Goal: Find specific page/section: Find specific page/section

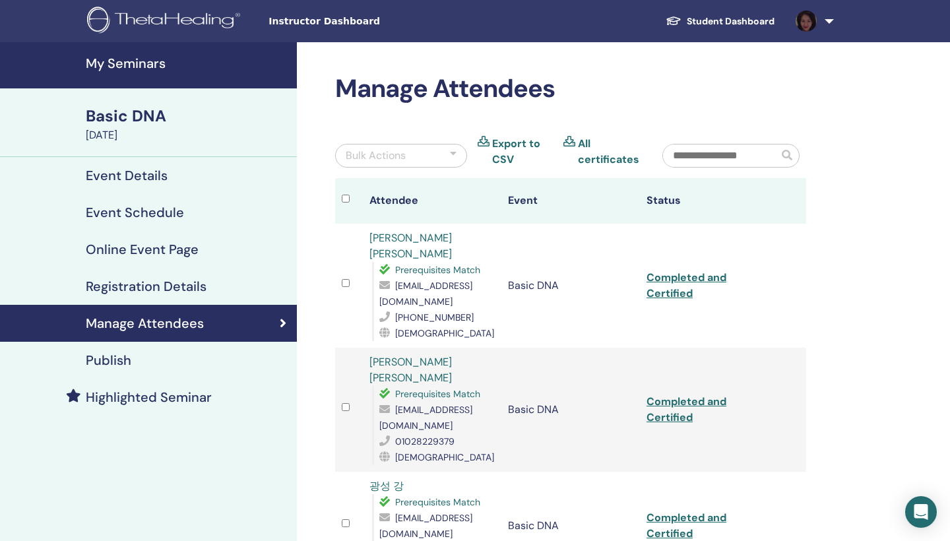
click at [737, 18] on link "Student Dashboard" at bounding box center [720, 21] width 130 height 24
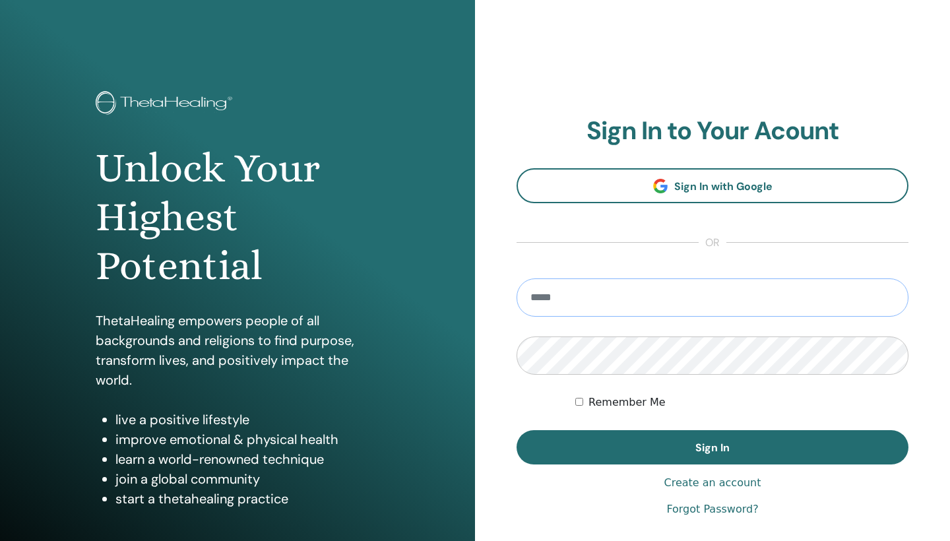
type input "**********"
click at [712, 447] on button "Sign In" at bounding box center [712, 447] width 392 height 34
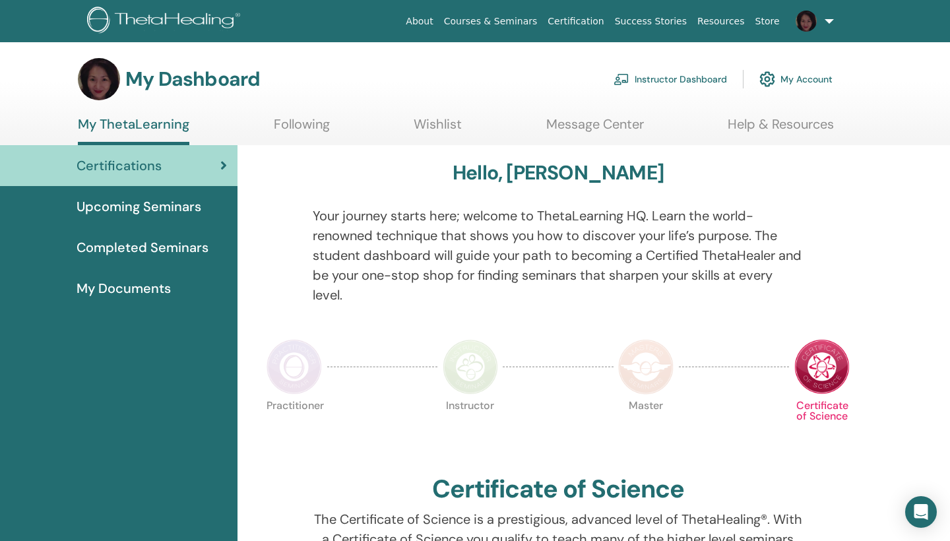
click at [505, 26] on link "Courses & Seminars" at bounding box center [491, 21] width 104 height 24
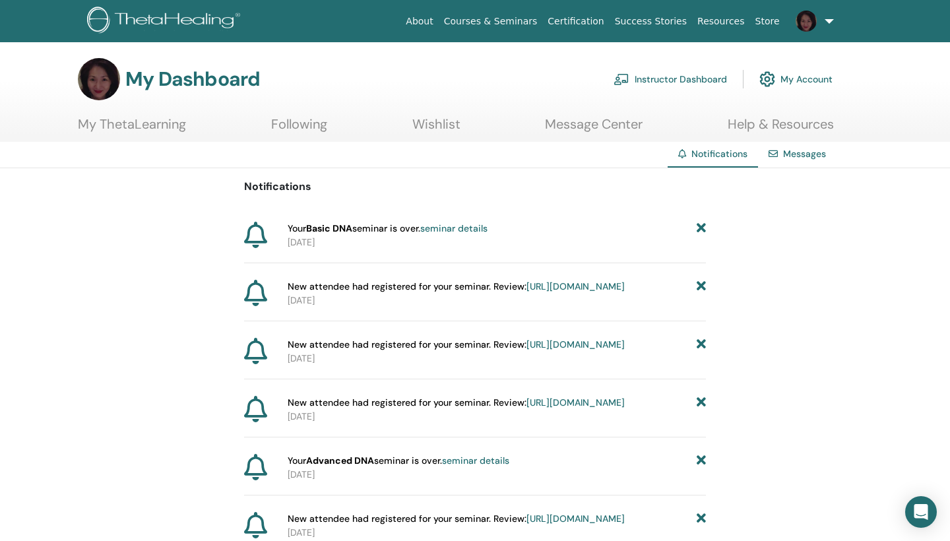
click at [667, 78] on link "Instructor Dashboard" at bounding box center [669, 79] width 113 height 29
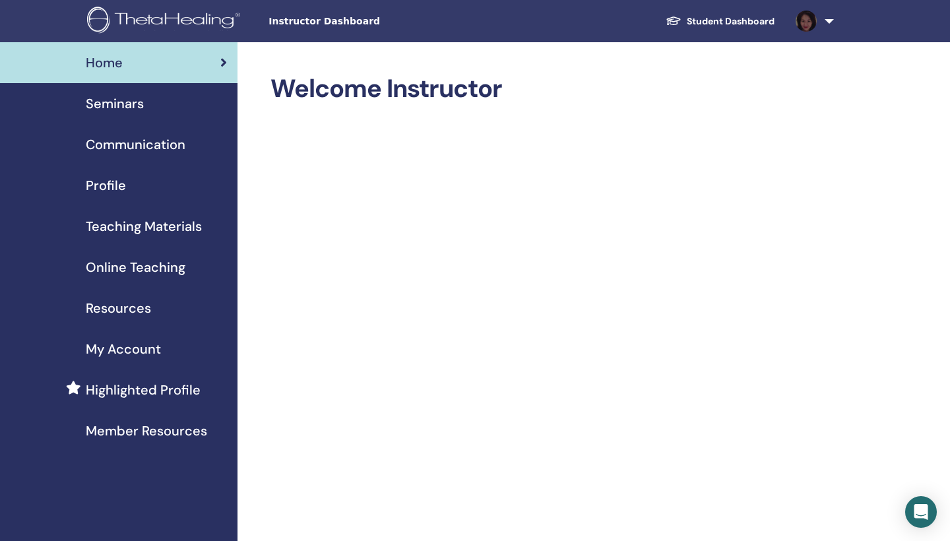
click at [125, 101] on span "Seminars" at bounding box center [115, 104] width 58 height 20
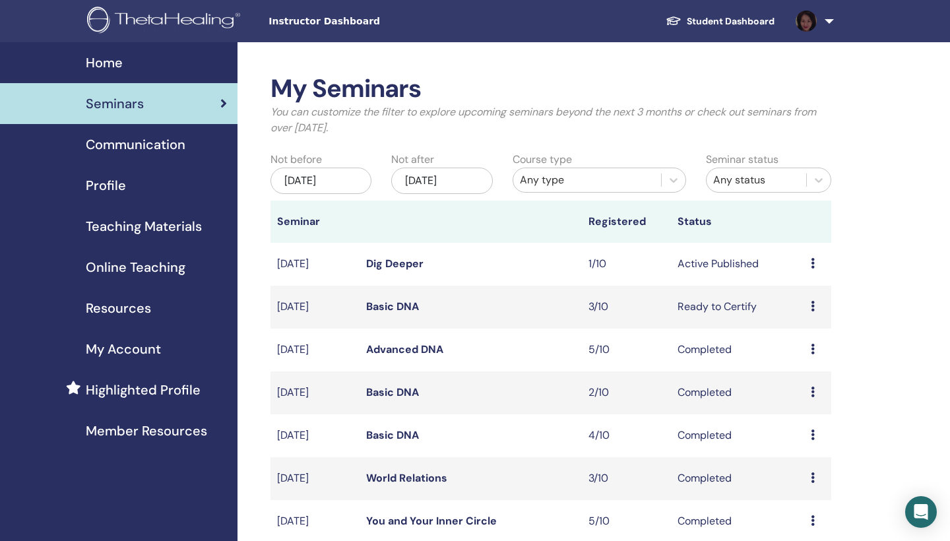
scroll to position [13, 0]
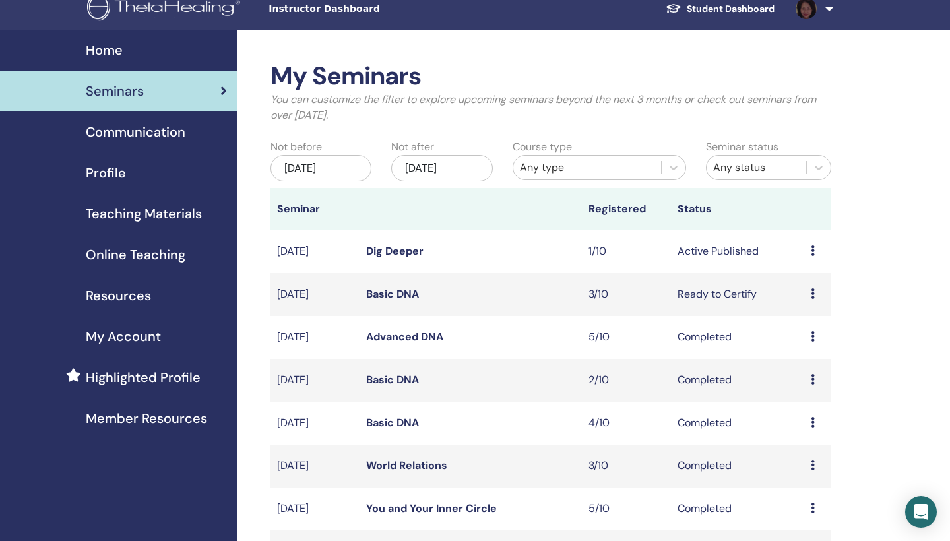
click at [343, 166] on div "[DATE]" at bounding box center [320, 168] width 101 height 26
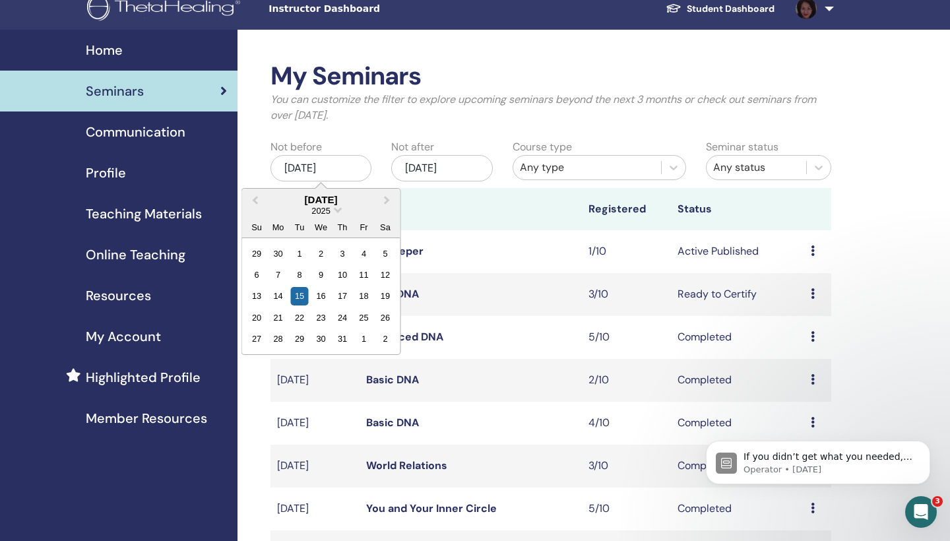
scroll to position [0, 0]
click at [257, 193] on button "Previous Month" at bounding box center [253, 200] width 21 height 21
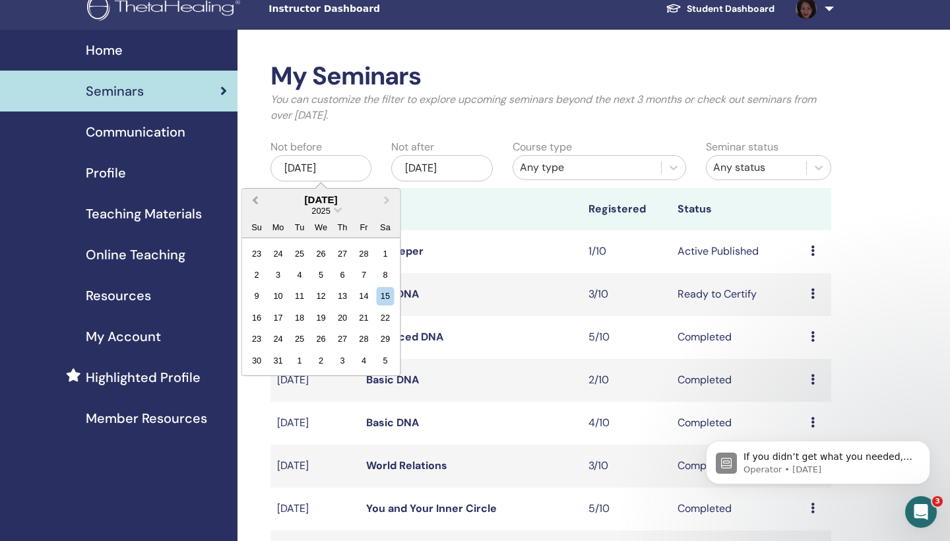
click at [257, 193] on button "Previous Month" at bounding box center [253, 200] width 21 height 21
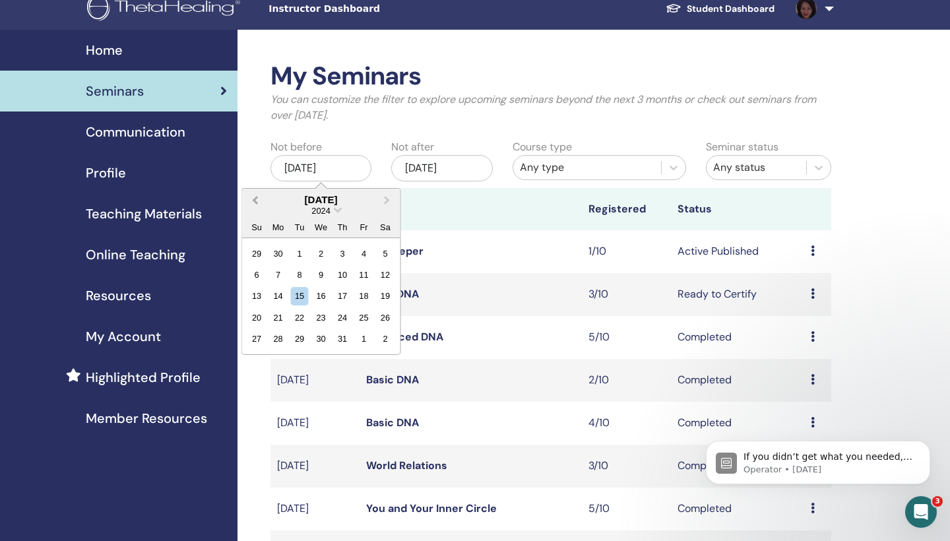
click at [257, 193] on button "Previous Month" at bounding box center [253, 200] width 21 height 21
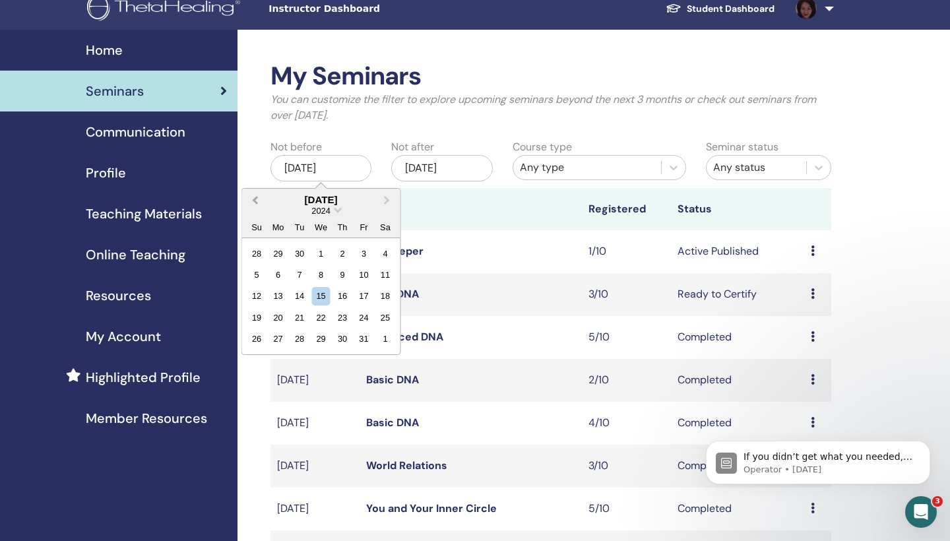
click at [257, 193] on button "Previous Month" at bounding box center [253, 200] width 21 height 21
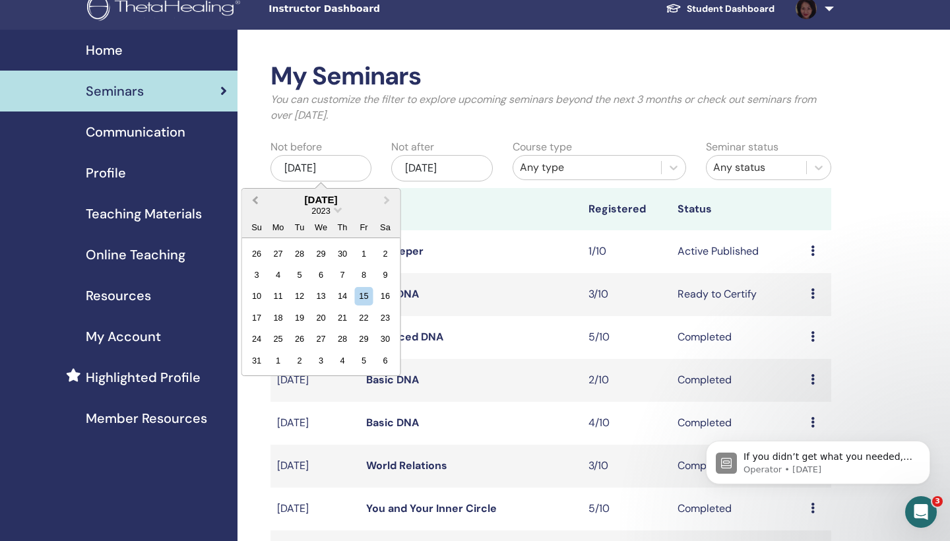
click at [257, 193] on button "Previous Month" at bounding box center [253, 200] width 21 height 21
click at [322, 290] on div "15" at bounding box center [321, 296] width 18 height 18
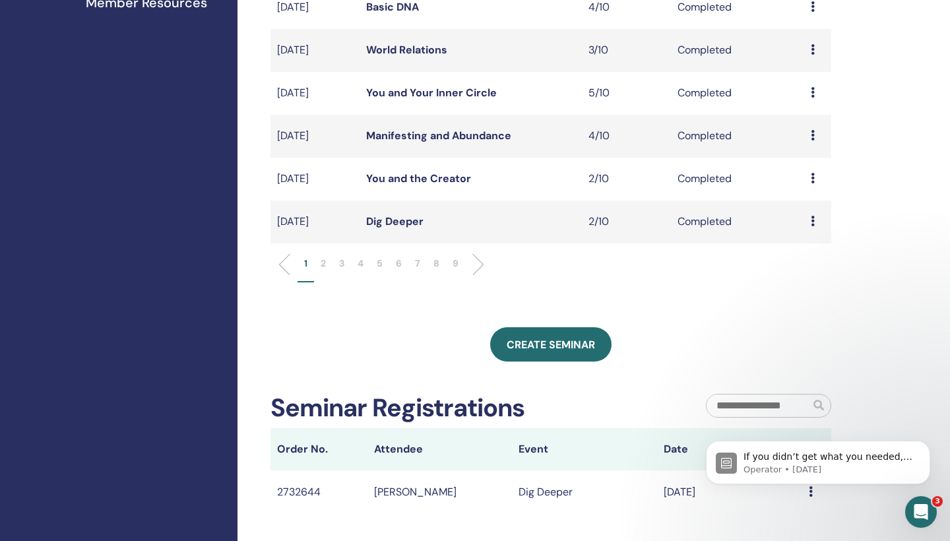
scroll to position [429, 0]
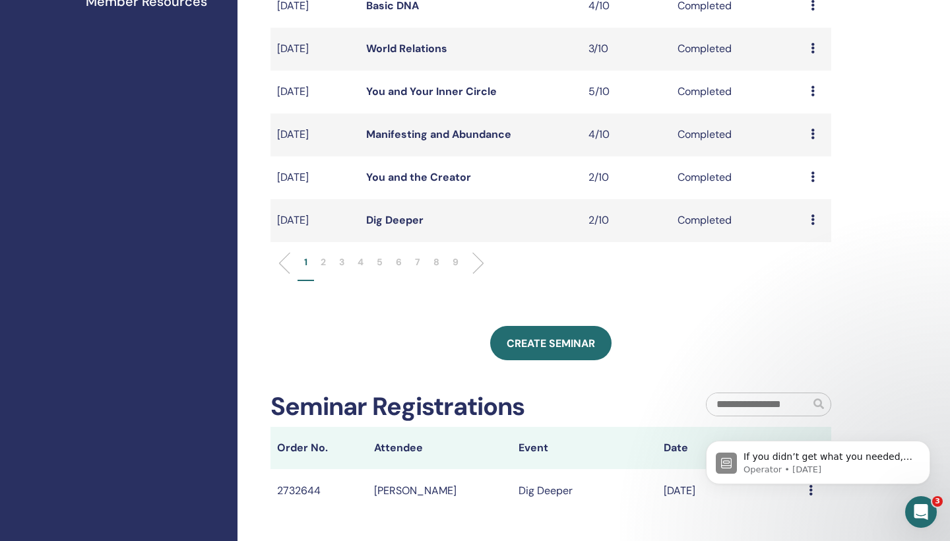
click at [456, 259] on p "9" at bounding box center [455, 262] width 6 height 14
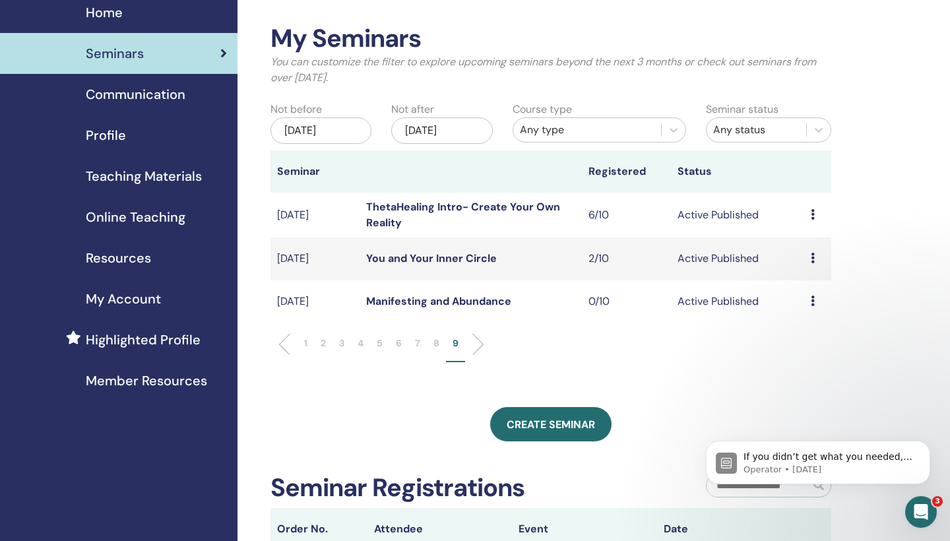
scroll to position [49, 0]
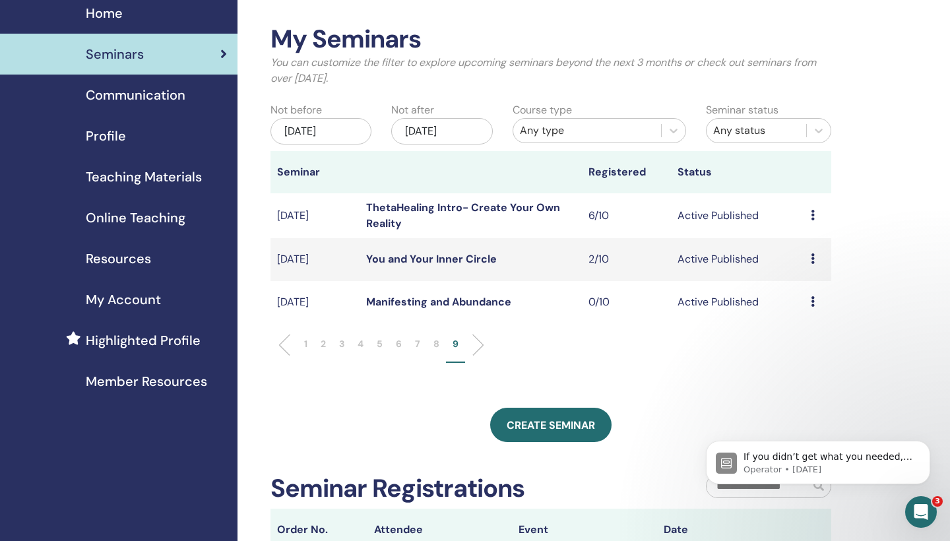
click at [437, 341] on p "8" at bounding box center [436, 344] width 6 height 14
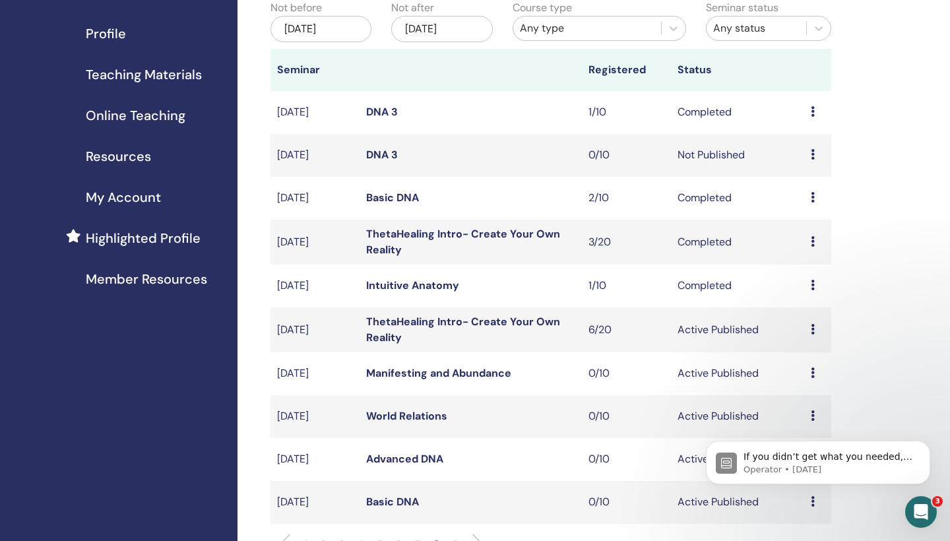
scroll to position [153, 0]
click at [811, 282] on icon at bounding box center [813, 283] width 4 height 11
click at [807, 294] on link "Preview" at bounding box center [801, 293] width 38 height 14
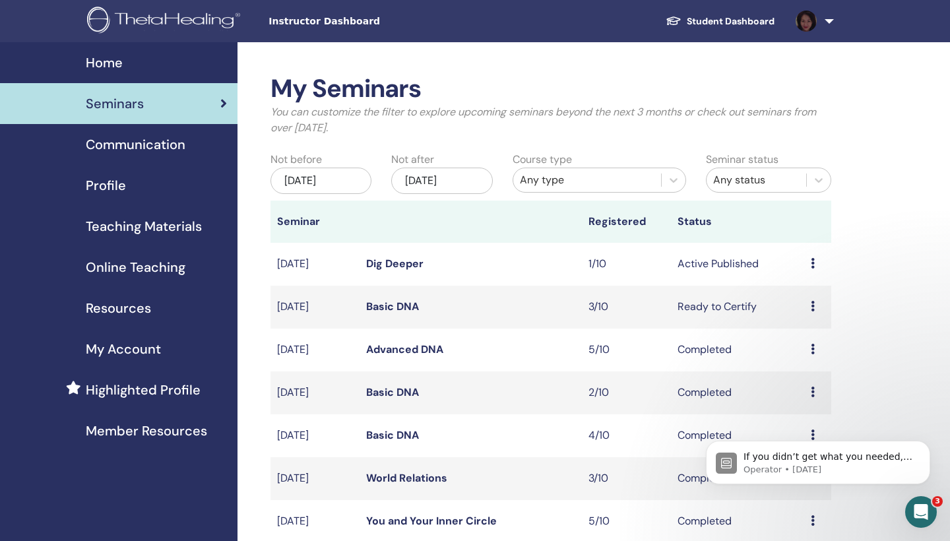
click at [346, 176] on div "Jul/15, 2025" at bounding box center [320, 181] width 101 height 26
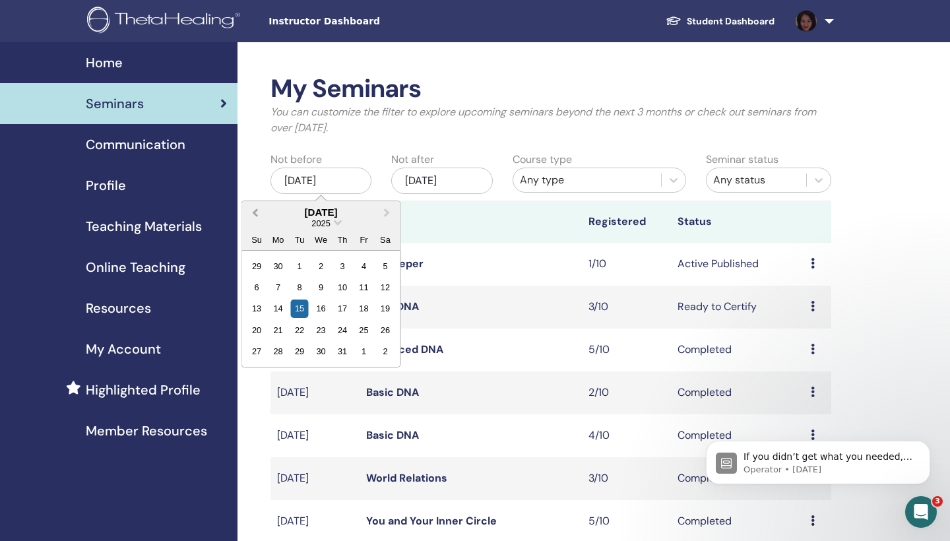
click at [253, 210] on button "Previous Month" at bounding box center [253, 212] width 21 height 21
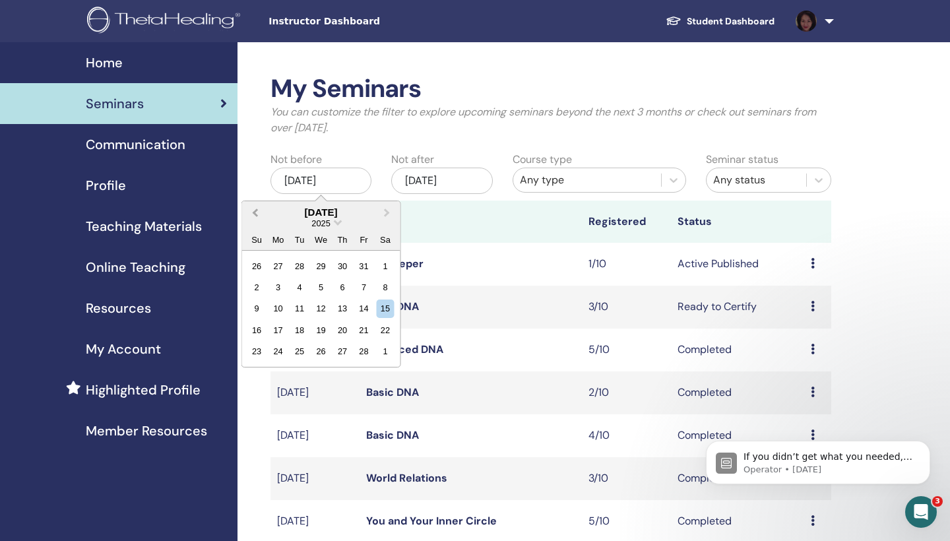
click at [253, 210] on button "Previous Month" at bounding box center [253, 212] width 21 height 21
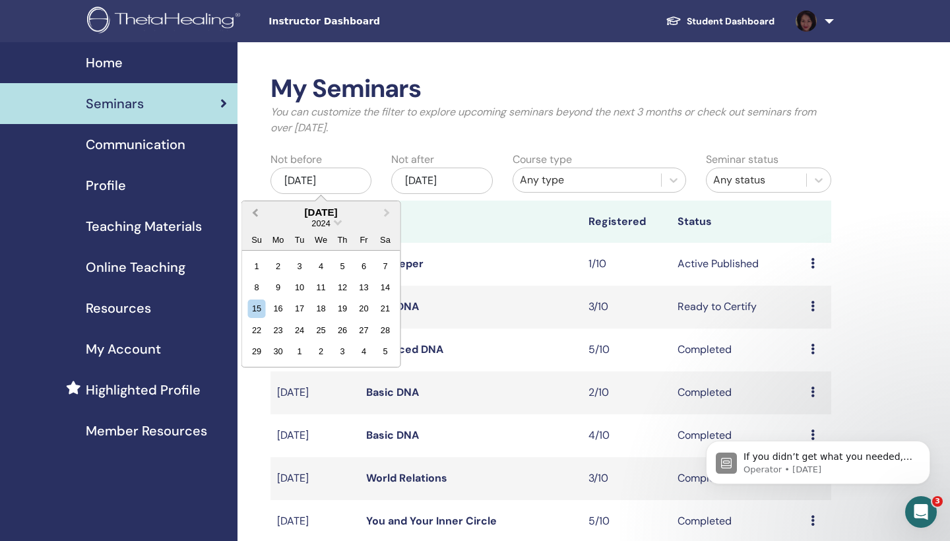
click at [253, 210] on button "Previous Month" at bounding box center [253, 212] width 21 height 21
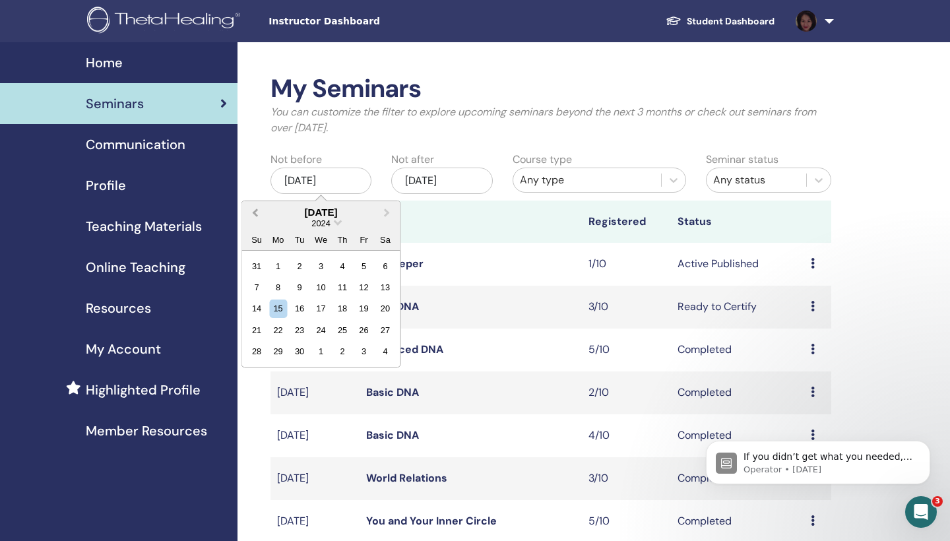
click at [253, 210] on button "Previous Month" at bounding box center [253, 212] width 21 height 21
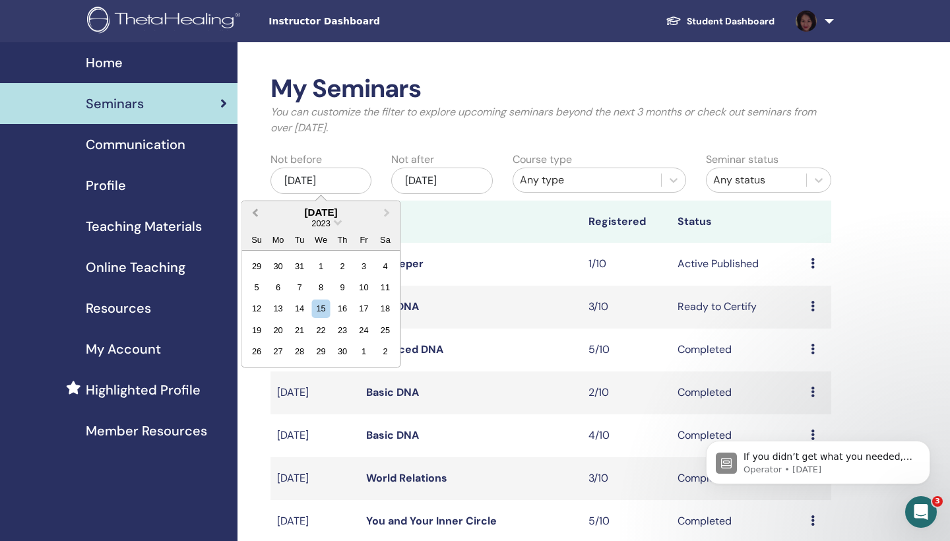
click at [253, 210] on button "Previous Month" at bounding box center [253, 212] width 21 height 21
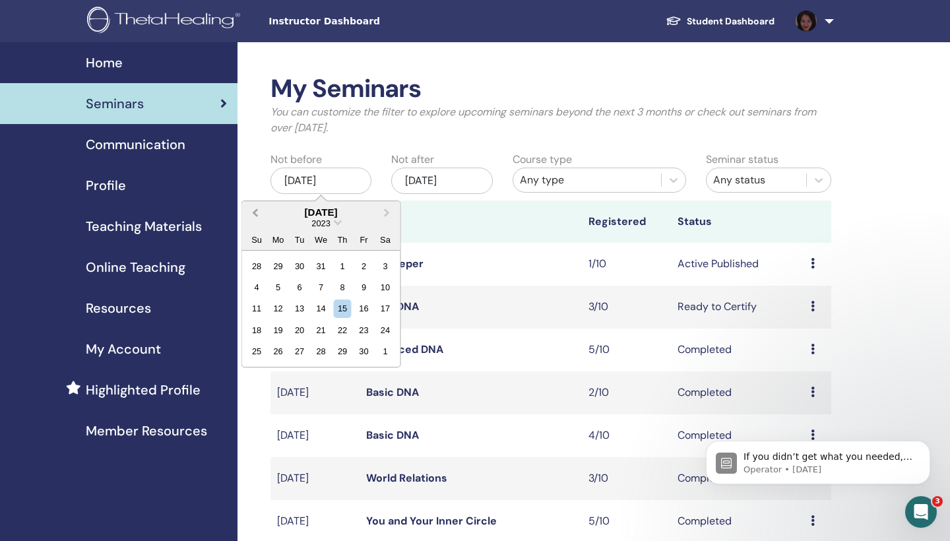
click at [253, 210] on button "Previous Month" at bounding box center [253, 212] width 21 height 21
click at [323, 305] on div "12" at bounding box center [321, 308] width 18 height 18
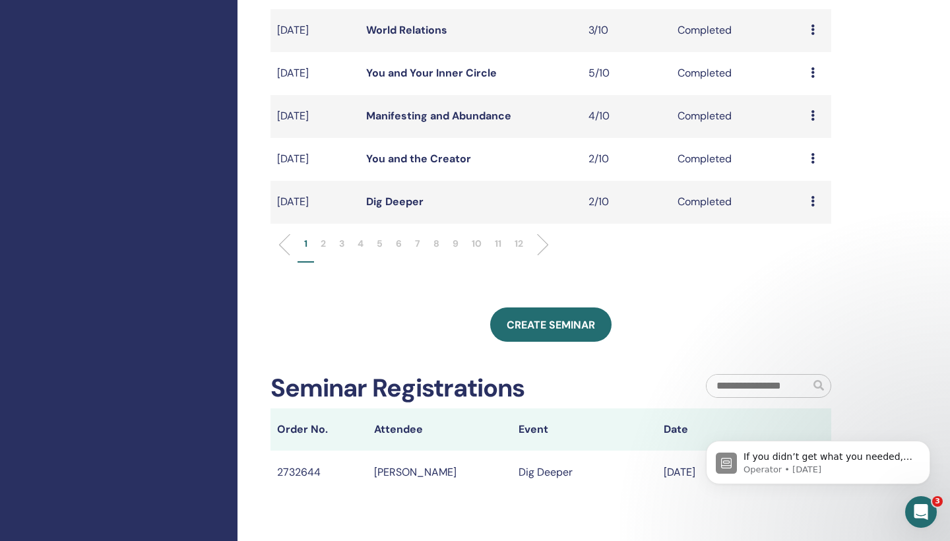
scroll to position [356, 0]
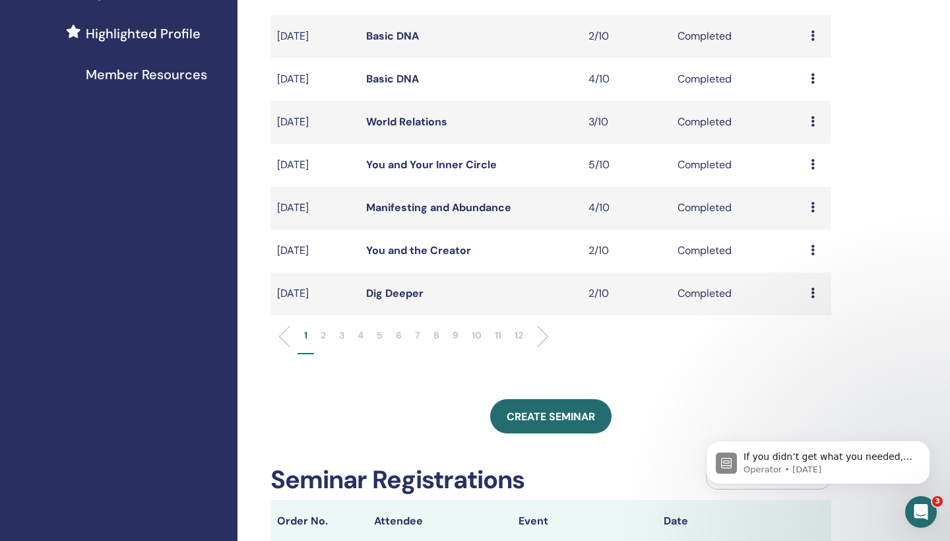
click at [520, 336] on p "12" at bounding box center [518, 335] width 9 height 14
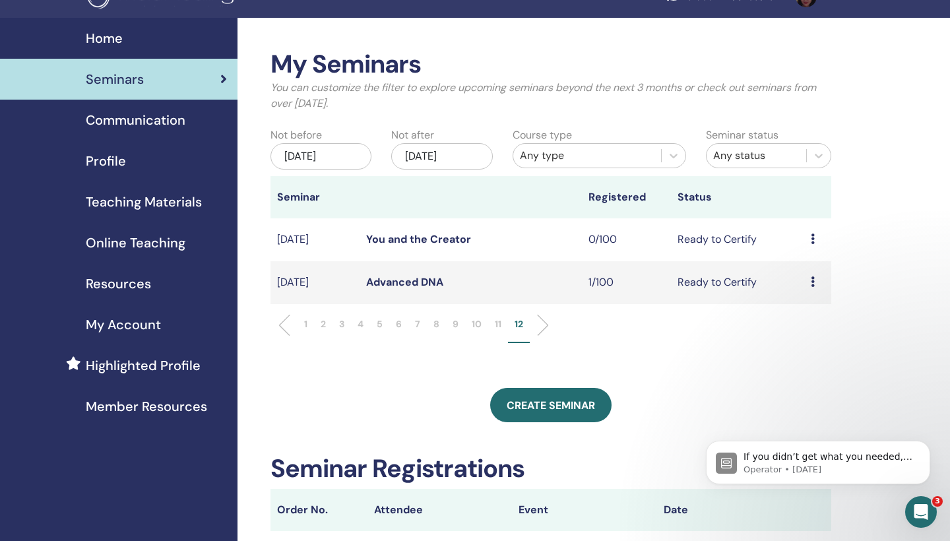
scroll to position [23, 0]
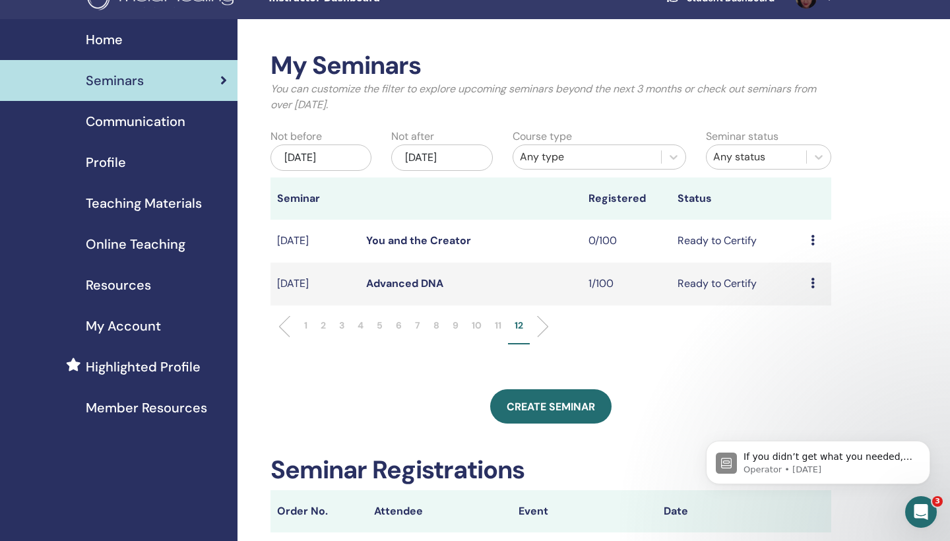
click at [495, 325] on p "11" at bounding box center [498, 326] width 7 height 14
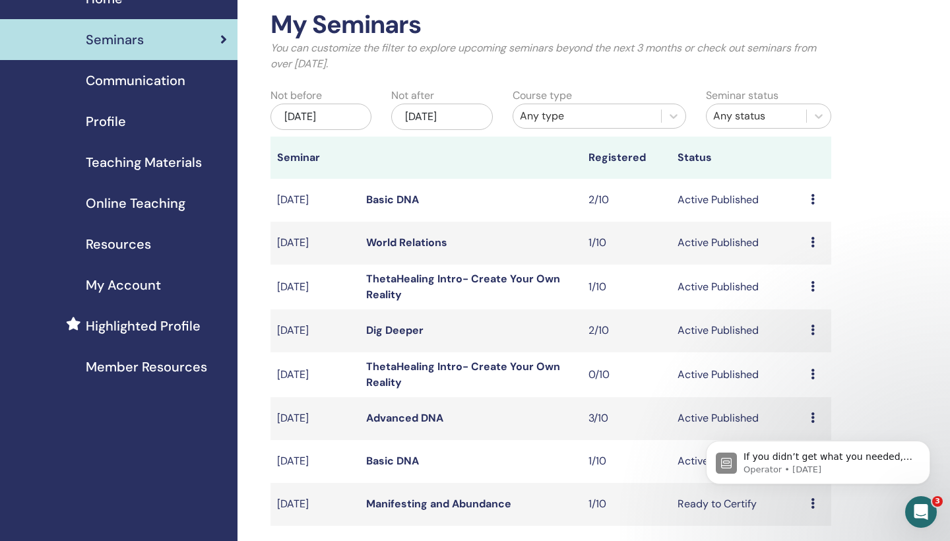
scroll to position [67, 0]
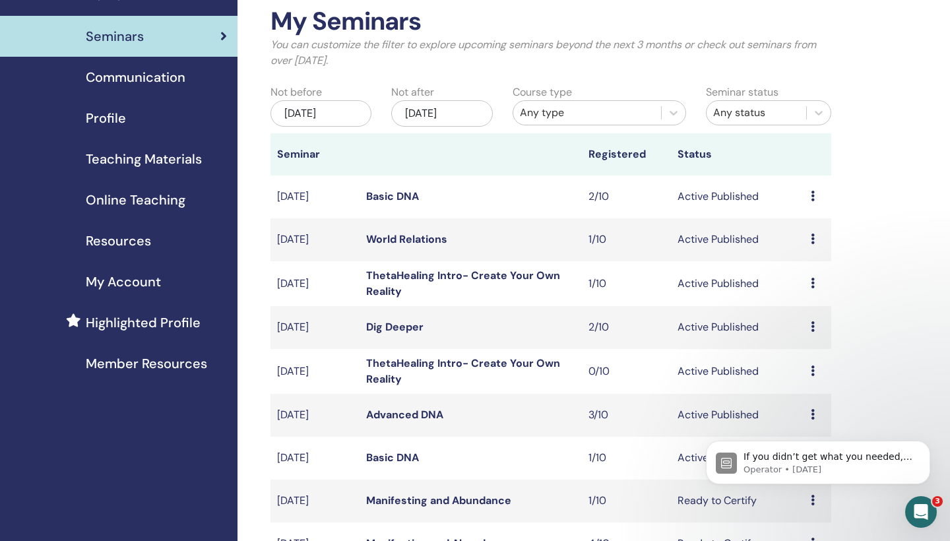
click at [811, 235] on icon at bounding box center [813, 238] width 4 height 11
click at [799, 246] on link "Preview" at bounding box center [802, 246] width 38 height 14
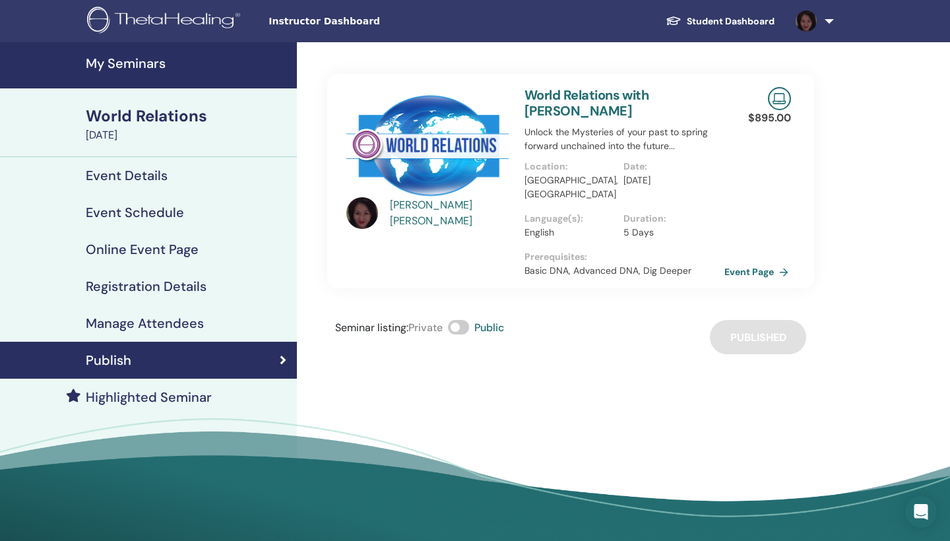
click at [764, 262] on link "Event Page" at bounding box center [758, 272] width 69 height 20
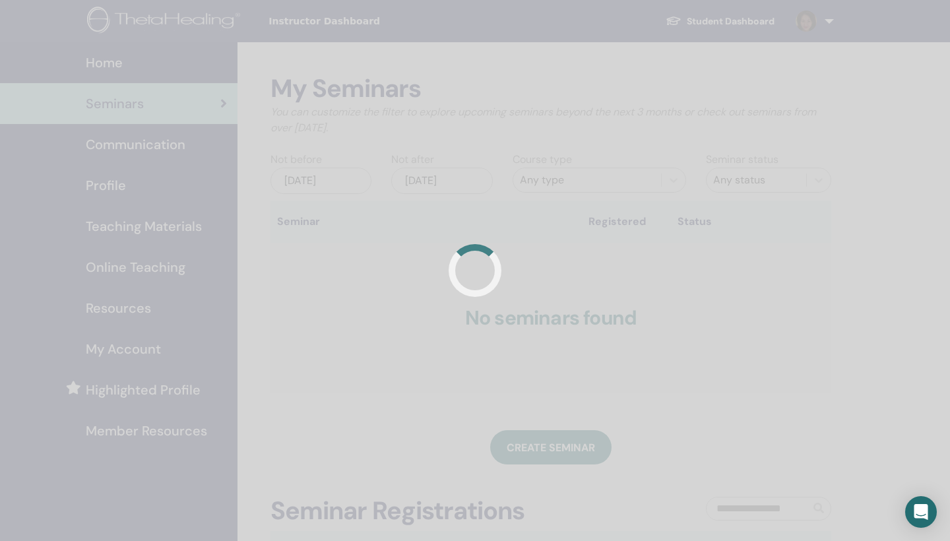
scroll to position [67, 0]
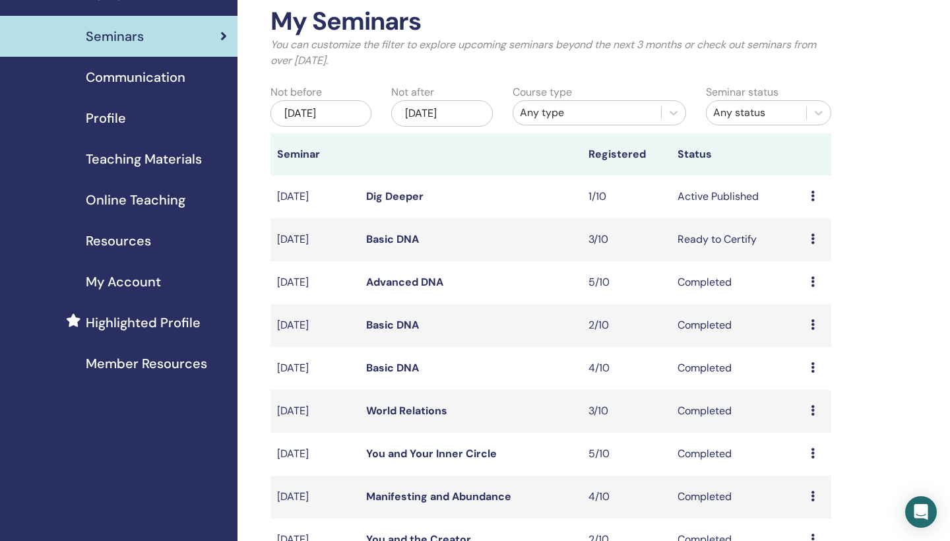
click at [344, 111] on div "Jul/15, 2025" at bounding box center [320, 113] width 101 height 26
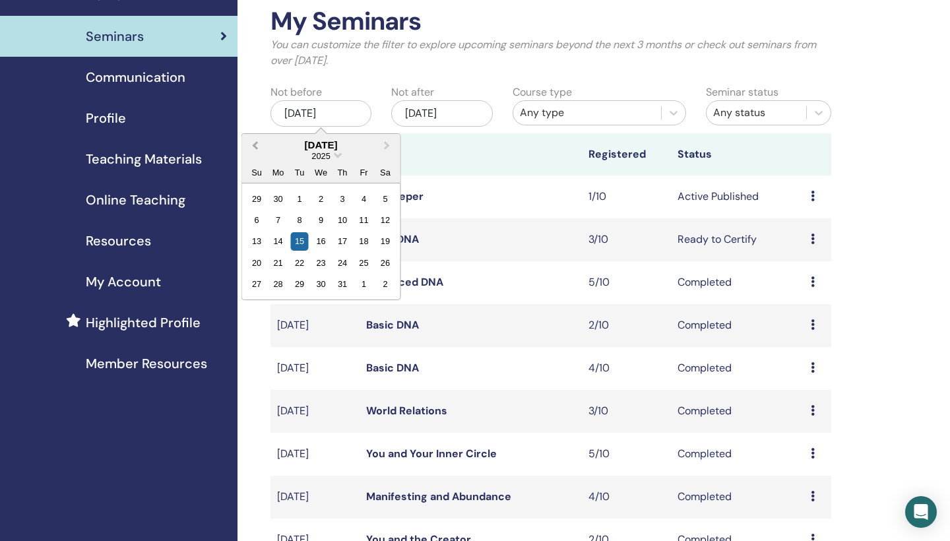
click at [255, 142] on button "Previous Month" at bounding box center [253, 145] width 21 height 21
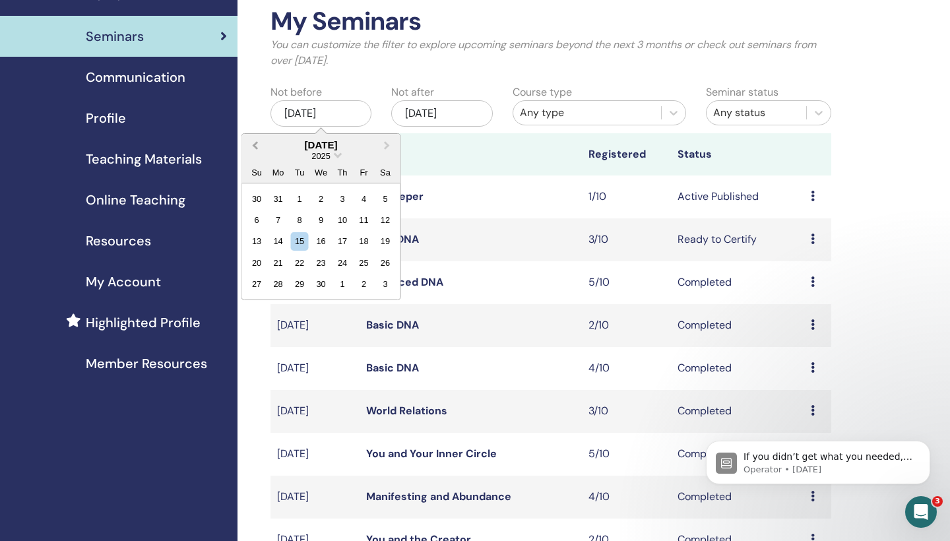
scroll to position [0, 0]
click at [255, 142] on button "Previous Month" at bounding box center [253, 145] width 21 height 21
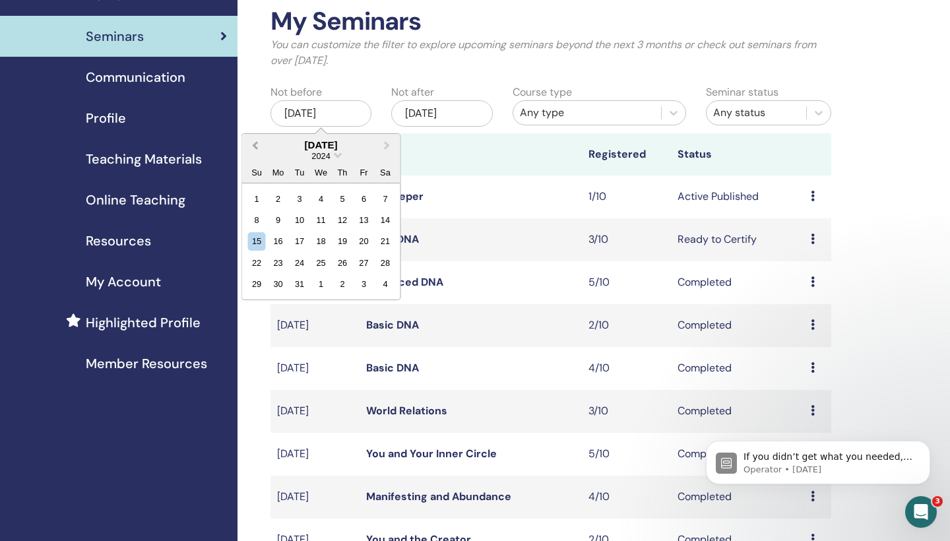
click at [255, 142] on button "Previous Month" at bounding box center [253, 145] width 21 height 21
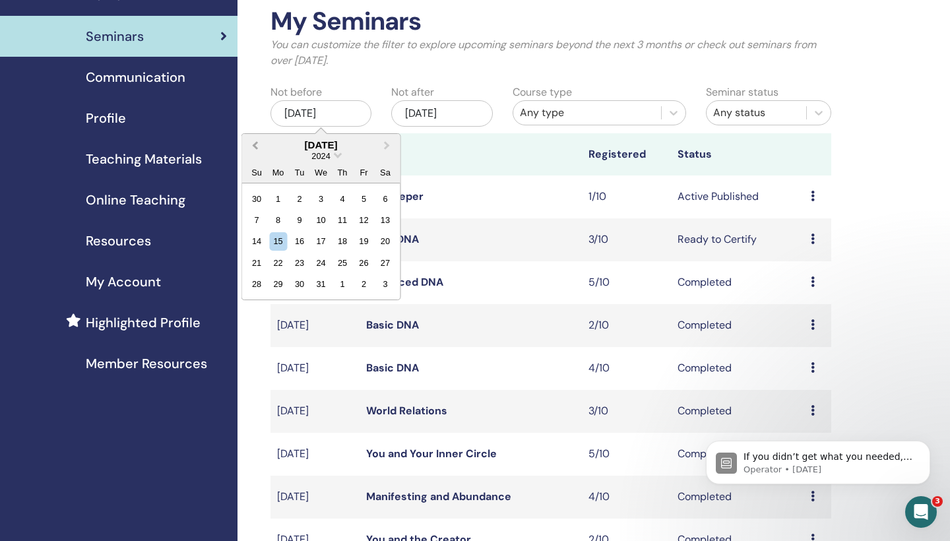
click at [255, 142] on button "Previous Month" at bounding box center [253, 145] width 21 height 21
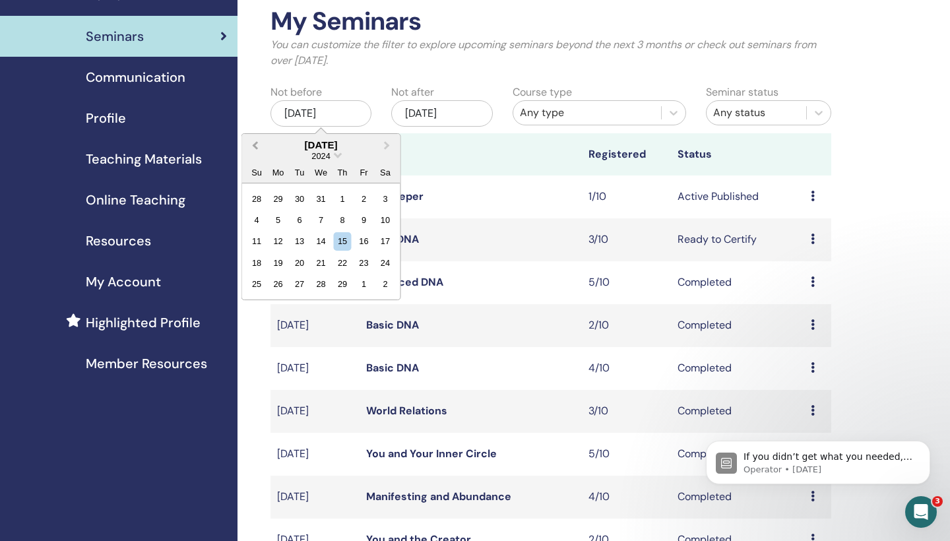
click at [255, 142] on button "Previous Month" at bounding box center [253, 145] width 21 height 21
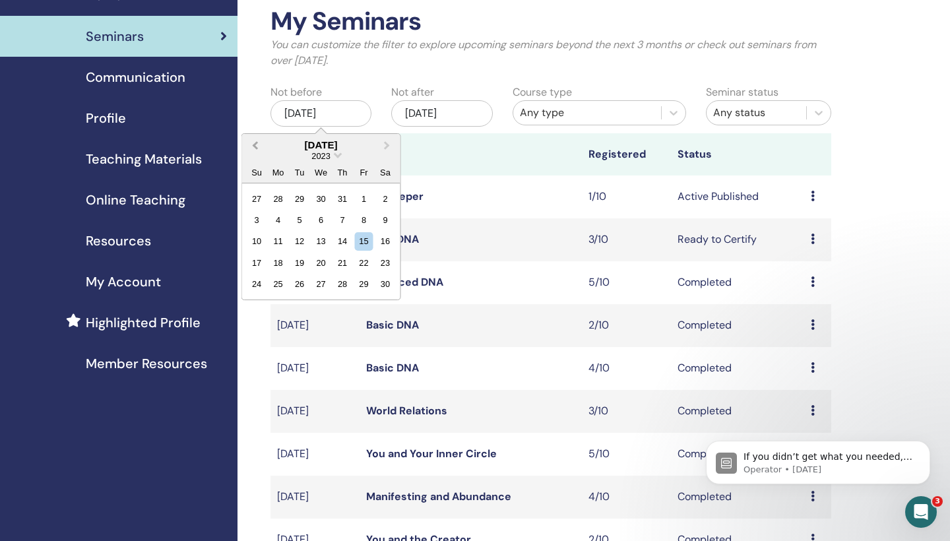
click at [255, 142] on button "Previous Month" at bounding box center [253, 145] width 21 height 21
click at [317, 237] on div "14" at bounding box center [321, 241] width 18 height 18
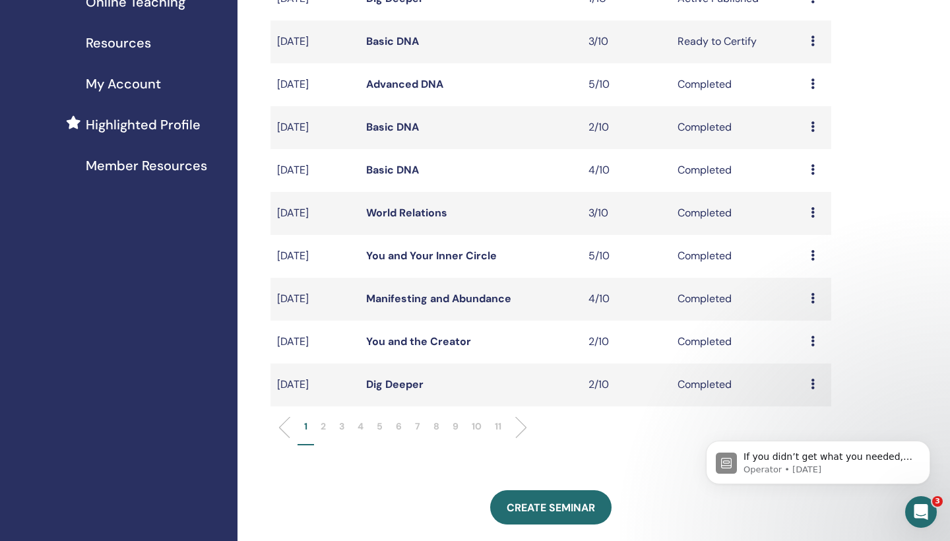
scroll to position [278, 0]
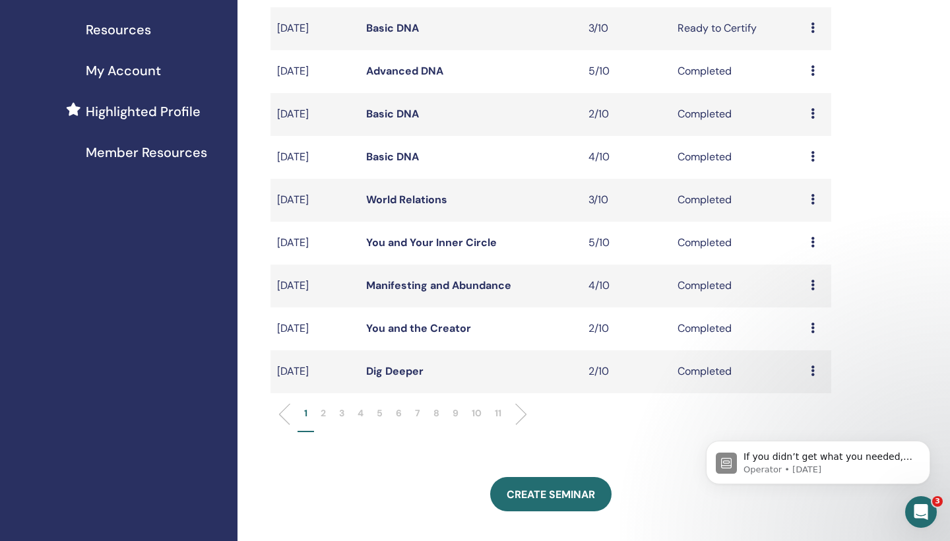
click at [323, 414] on p "2" at bounding box center [323, 413] width 5 height 14
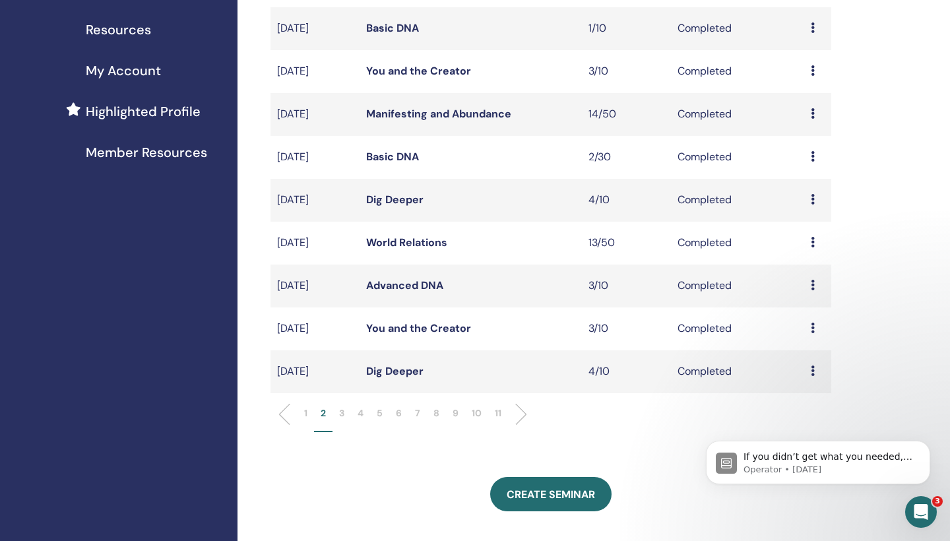
click at [342, 414] on p "3" at bounding box center [341, 413] width 5 height 14
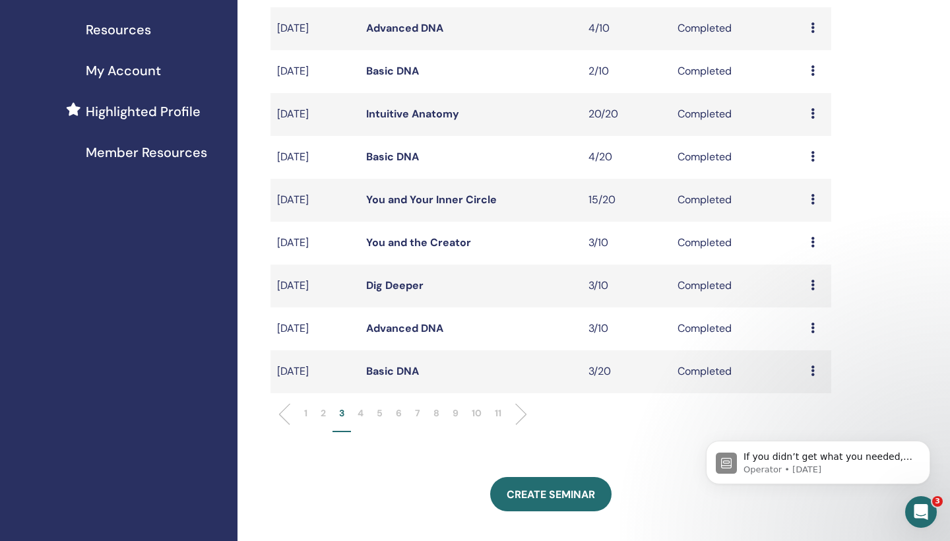
click at [361, 411] on p "4" at bounding box center [360, 413] width 6 height 14
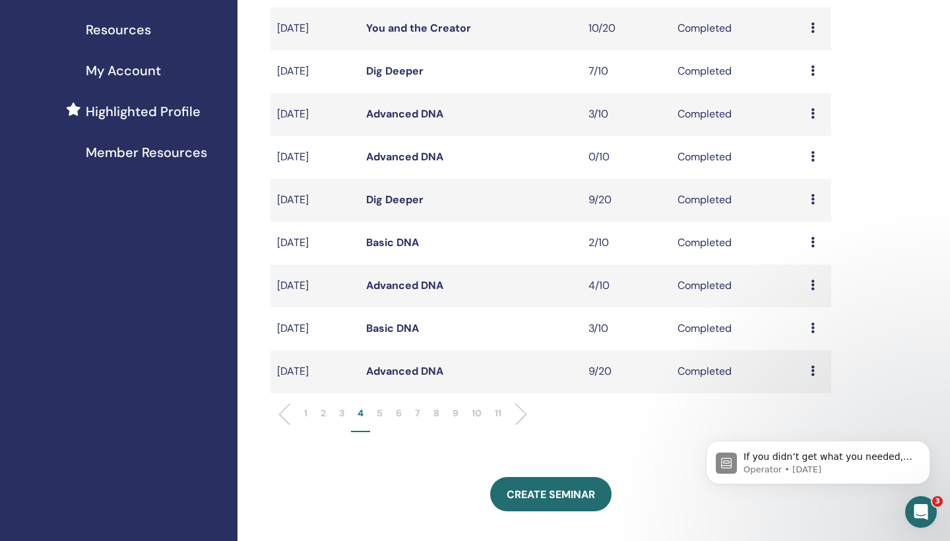
click at [381, 412] on p "5" at bounding box center [380, 413] width 6 height 14
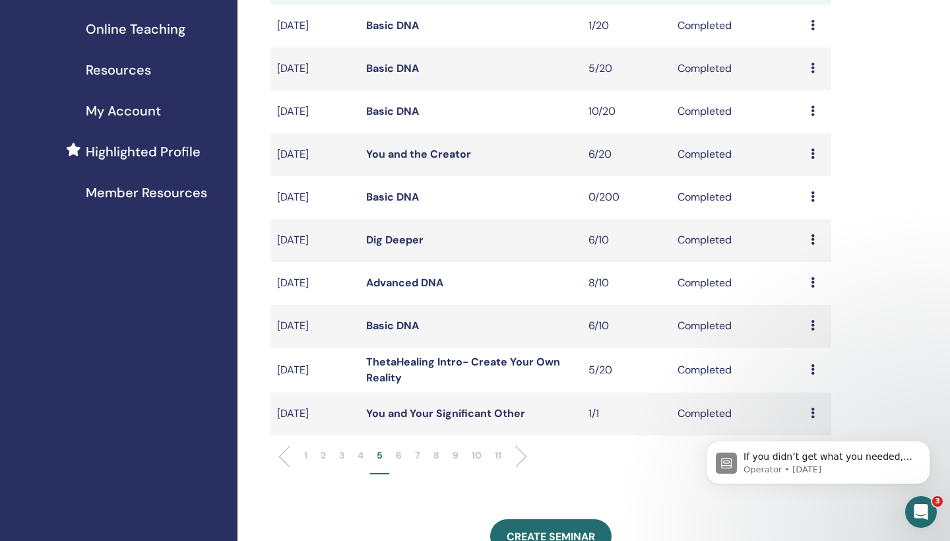
scroll to position [237, 0]
click at [400, 455] on p "6" at bounding box center [399, 457] width 6 height 14
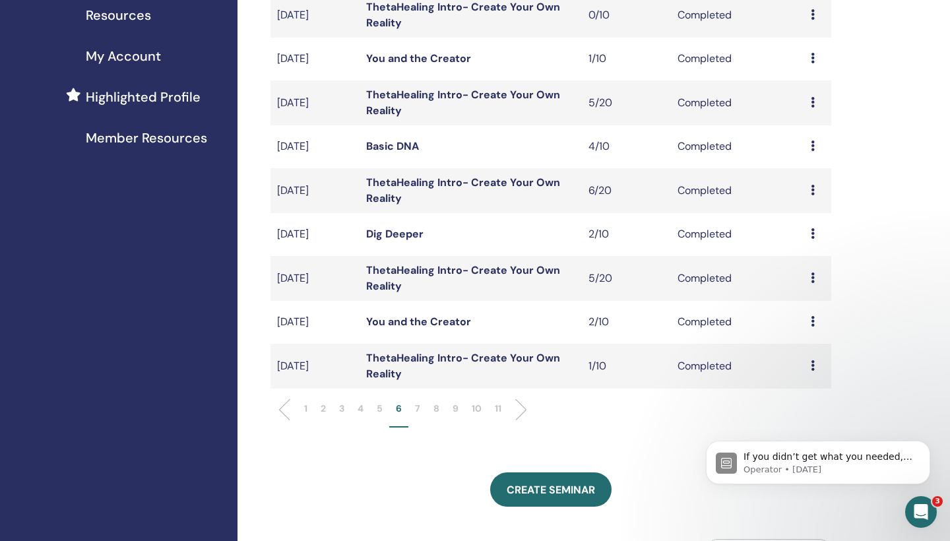
scroll to position [295, 0]
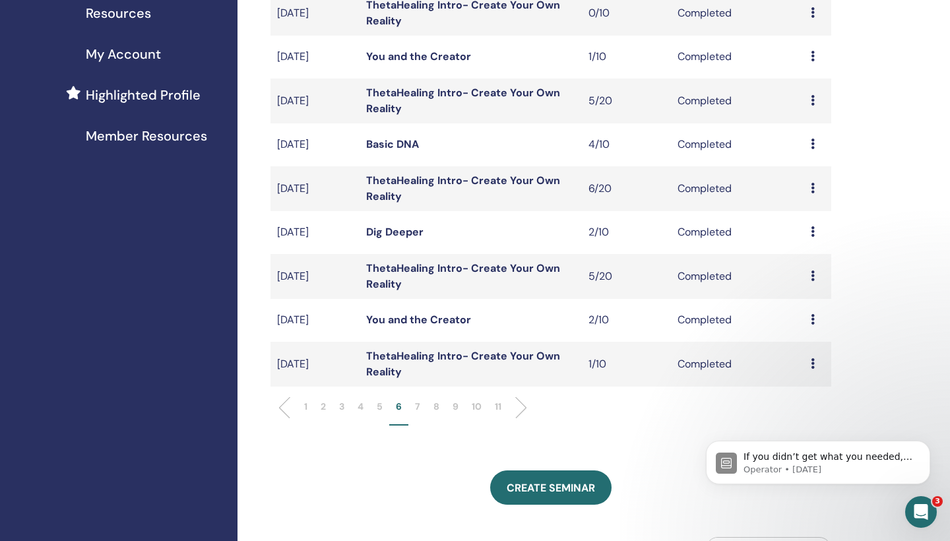
click at [418, 405] on p "7" at bounding box center [417, 407] width 5 height 14
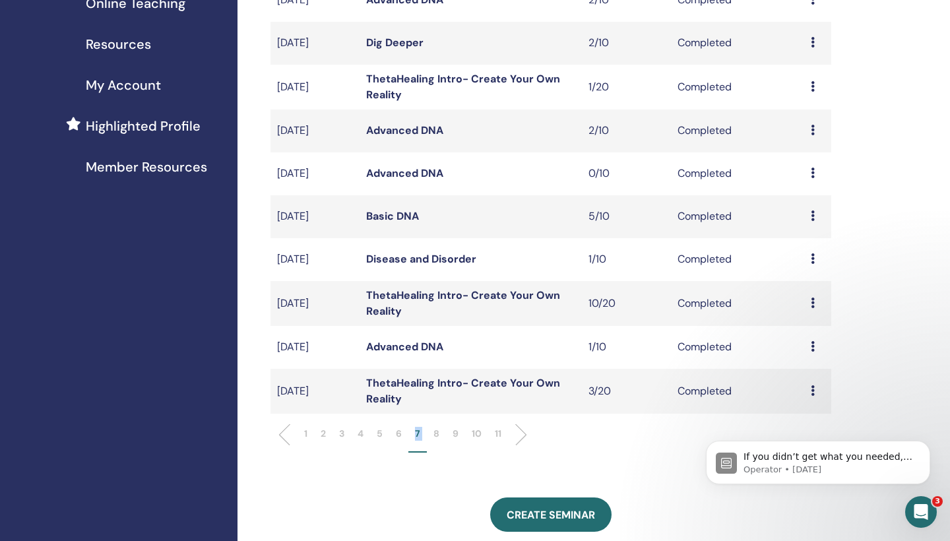
scroll to position [272, 0]
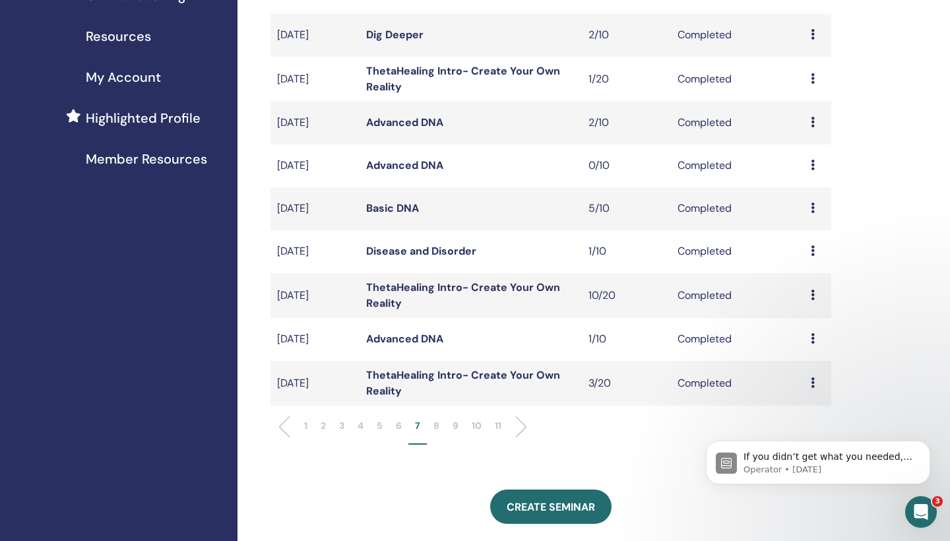
click at [437, 423] on p "8" at bounding box center [436, 426] width 6 height 14
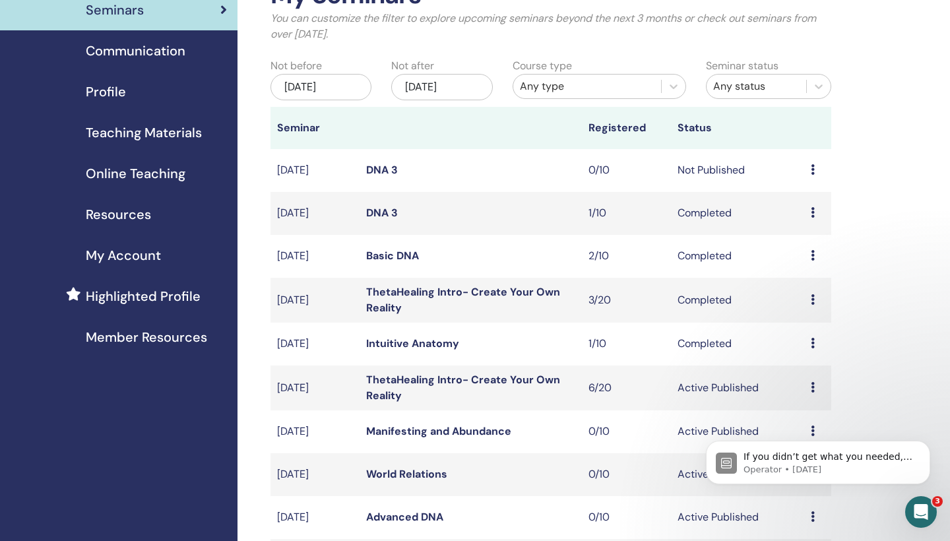
scroll to position [91, 0]
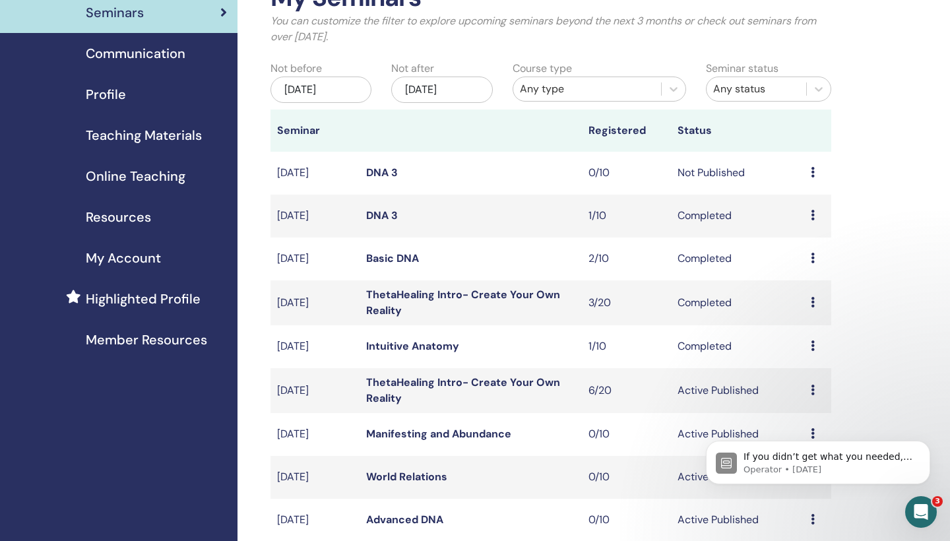
click at [813, 213] on icon at bounding box center [813, 215] width 4 height 11
click at [811, 224] on link "Preview" at bounding box center [804, 223] width 38 height 14
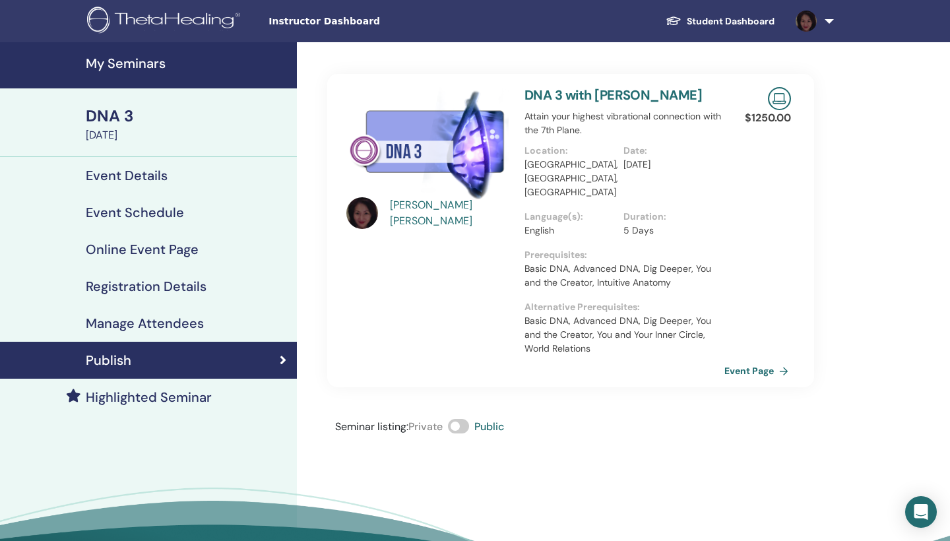
click at [755, 361] on link "Event Page" at bounding box center [758, 371] width 69 height 20
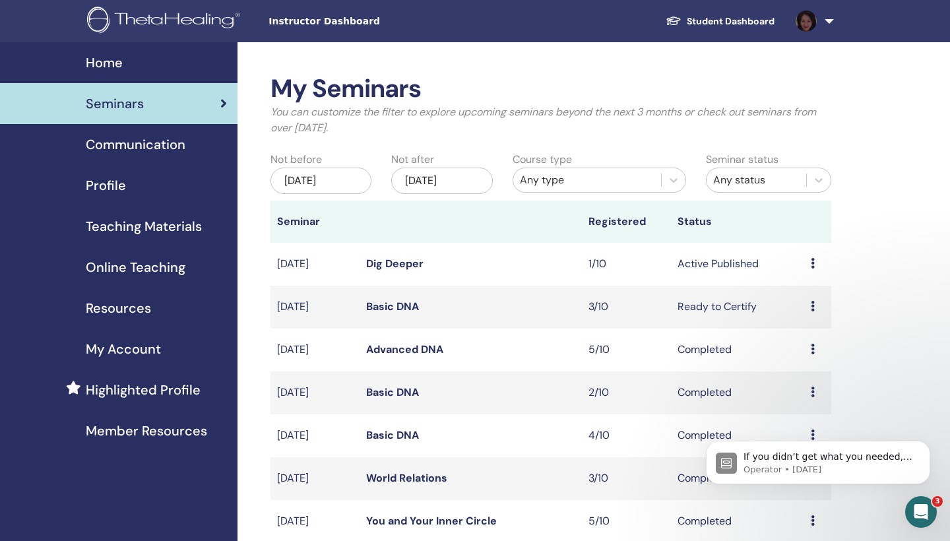
click at [725, 16] on link "Student Dashboard" at bounding box center [720, 21] width 130 height 24
